Goal: Obtain resource: Obtain resource

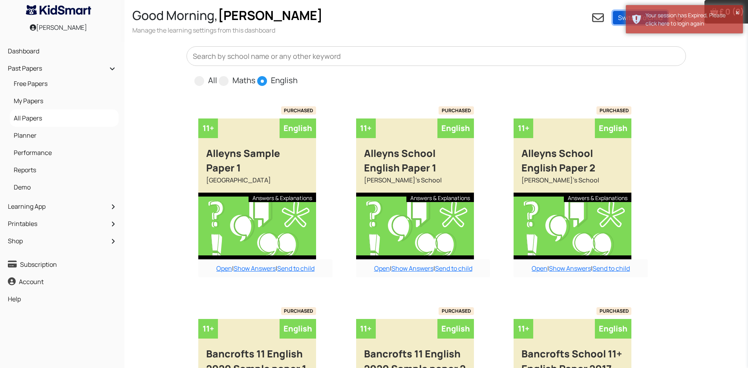
click at [620, 17] on link "Switch To Child" at bounding box center [640, 17] width 55 height 13
click at [652, 44] on div "Open dashboard" at bounding box center [657, 43] width 49 height 8
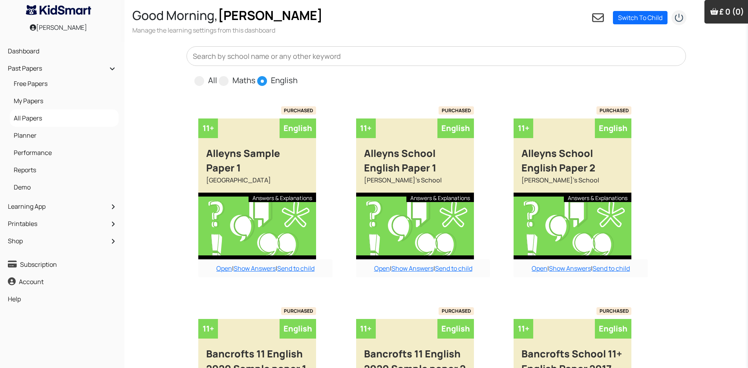
click at [678, 20] on img "submit" at bounding box center [679, 18] width 16 height 16
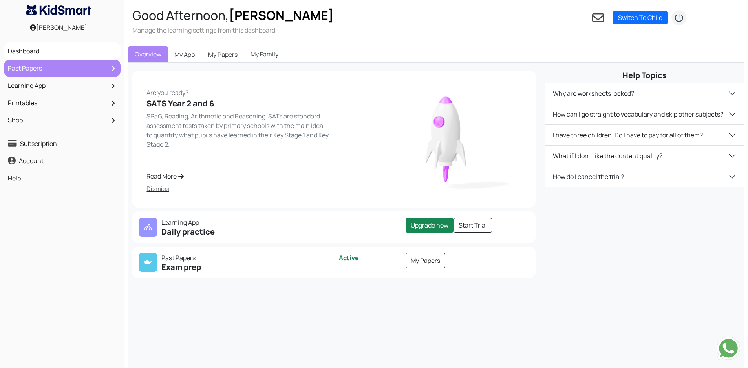
click at [43, 68] on link "Past Papers" at bounding box center [62, 68] width 113 height 13
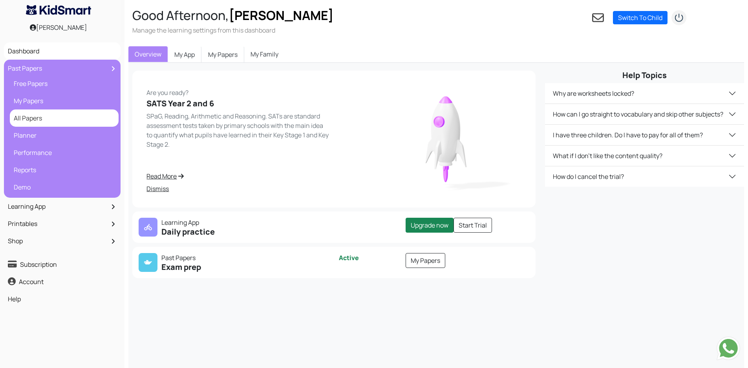
click at [29, 122] on link "All Papers" at bounding box center [64, 117] width 105 height 13
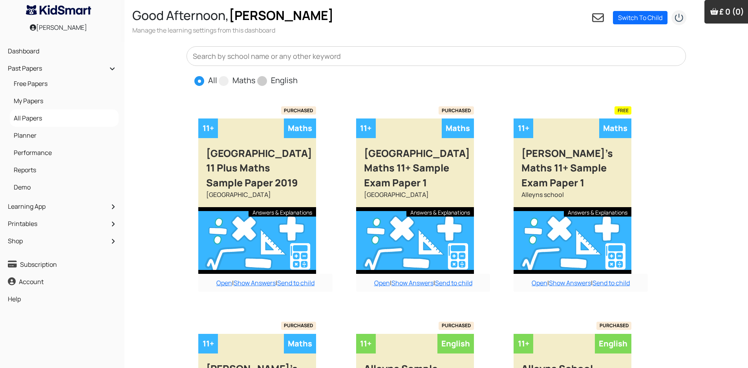
click at [261, 83] on span at bounding box center [262, 81] width 10 height 10
click at [298, 80] on input "English" at bounding box center [300, 77] width 5 height 5
radio input "true"
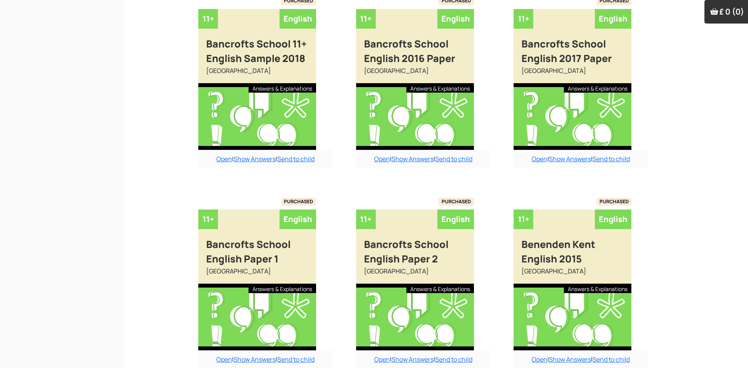
scroll to position [560, 0]
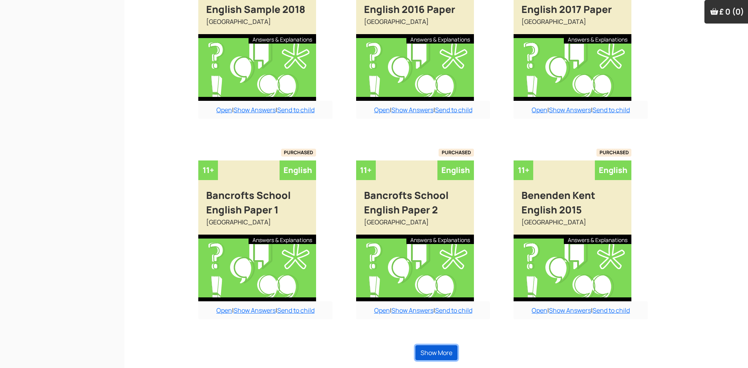
click at [439, 352] on button "Show More" at bounding box center [436, 352] width 42 height 15
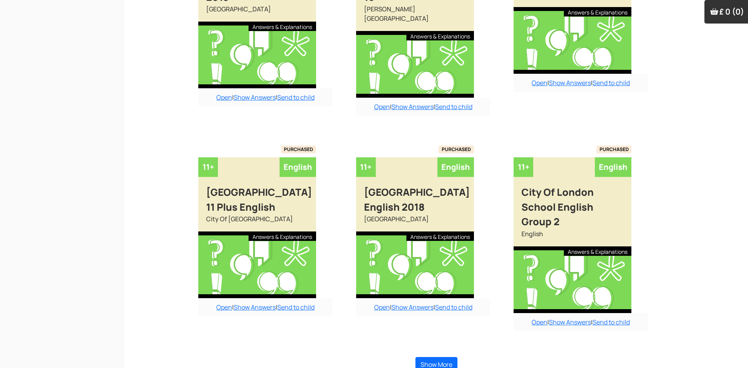
scroll to position [1436, 0]
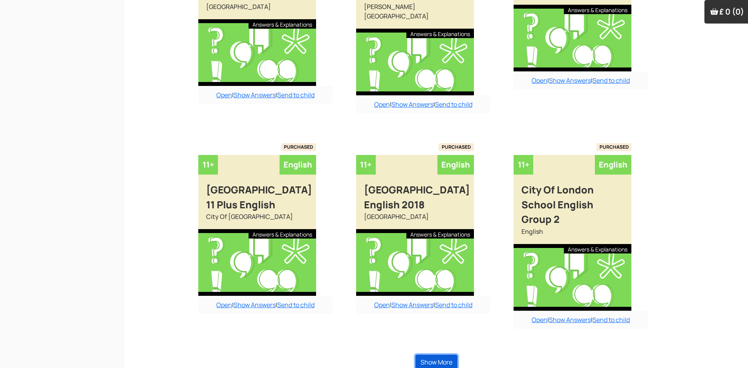
click at [438, 356] on button "Show More" at bounding box center [436, 362] width 42 height 15
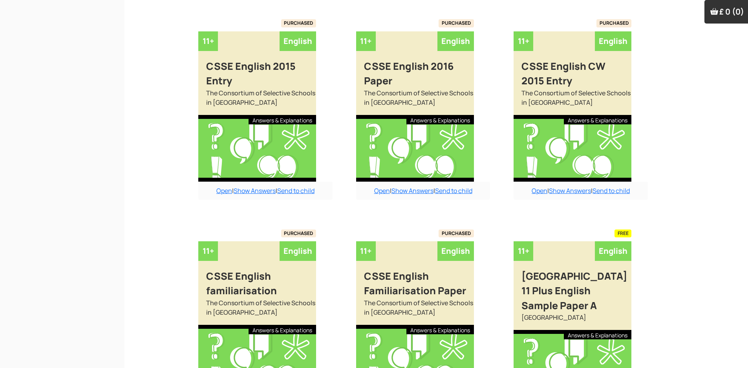
scroll to position [2307, 0]
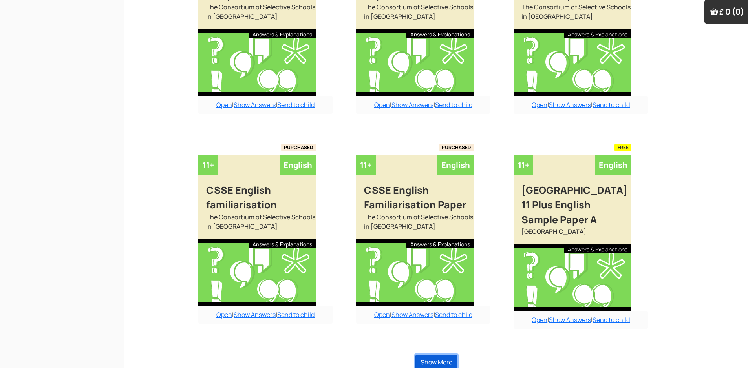
click at [442, 356] on button "Show More" at bounding box center [436, 362] width 42 height 15
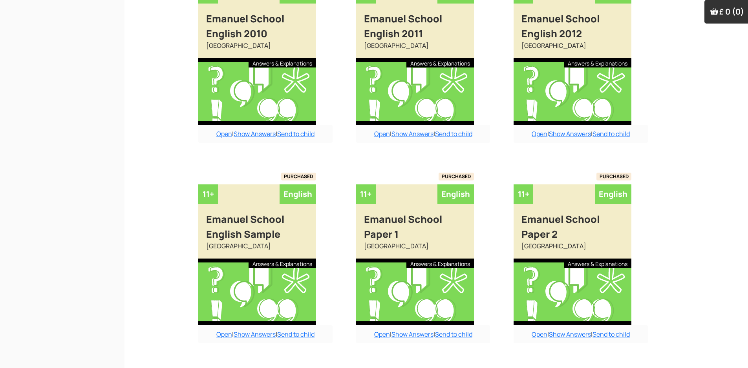
scroll to position [3125, 0]
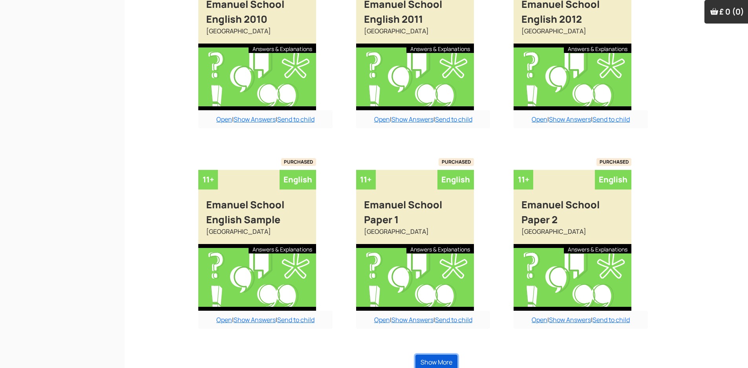
click at [445, 355] on button "Show More" at bounding box center [436, 362] width 42 height 15
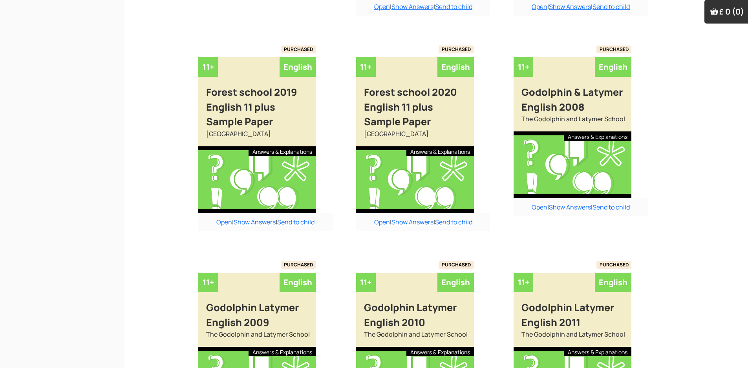
scroll to position [3674, 0]
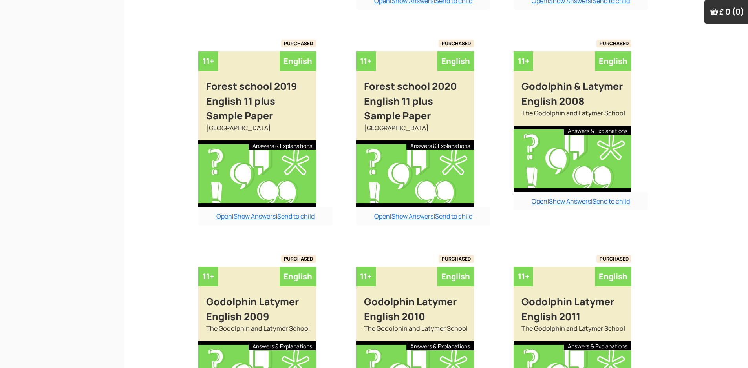
click at [537, 197] on link "Open" at bounding box center [539, 201] width 16 height 9
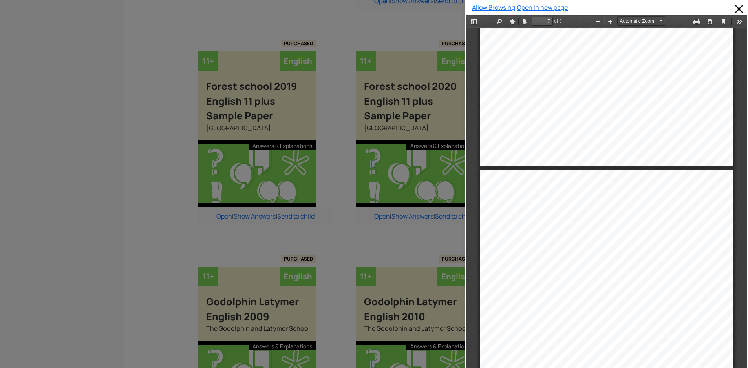
scroll to position [2084, 0]
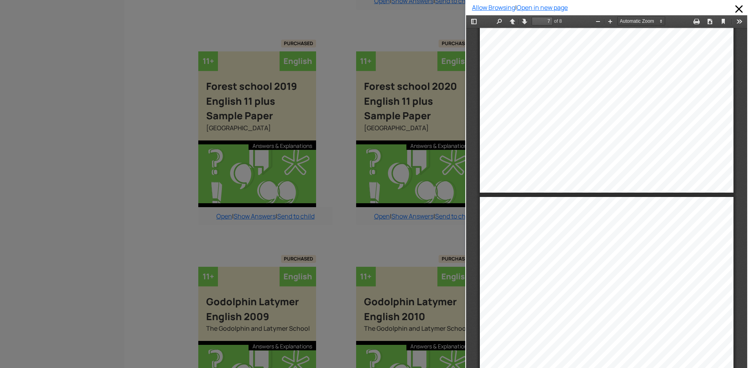
type input "8"
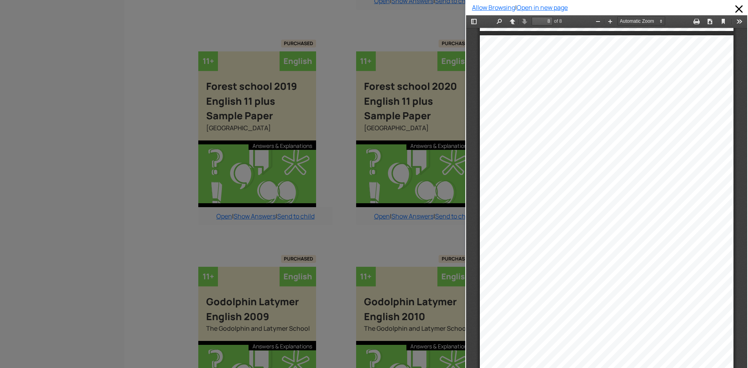
scroll to position [2550, 0]
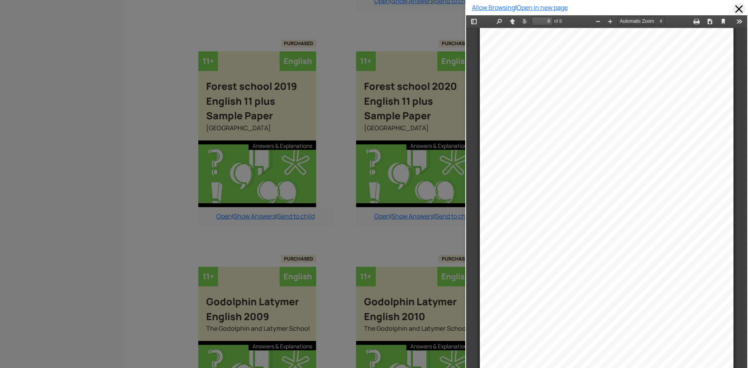
click at [732, 9] on span at bounding box center [738, 9] width 13 height 13
